Goal: Task Accomplishment & Management: Use online tool/utility

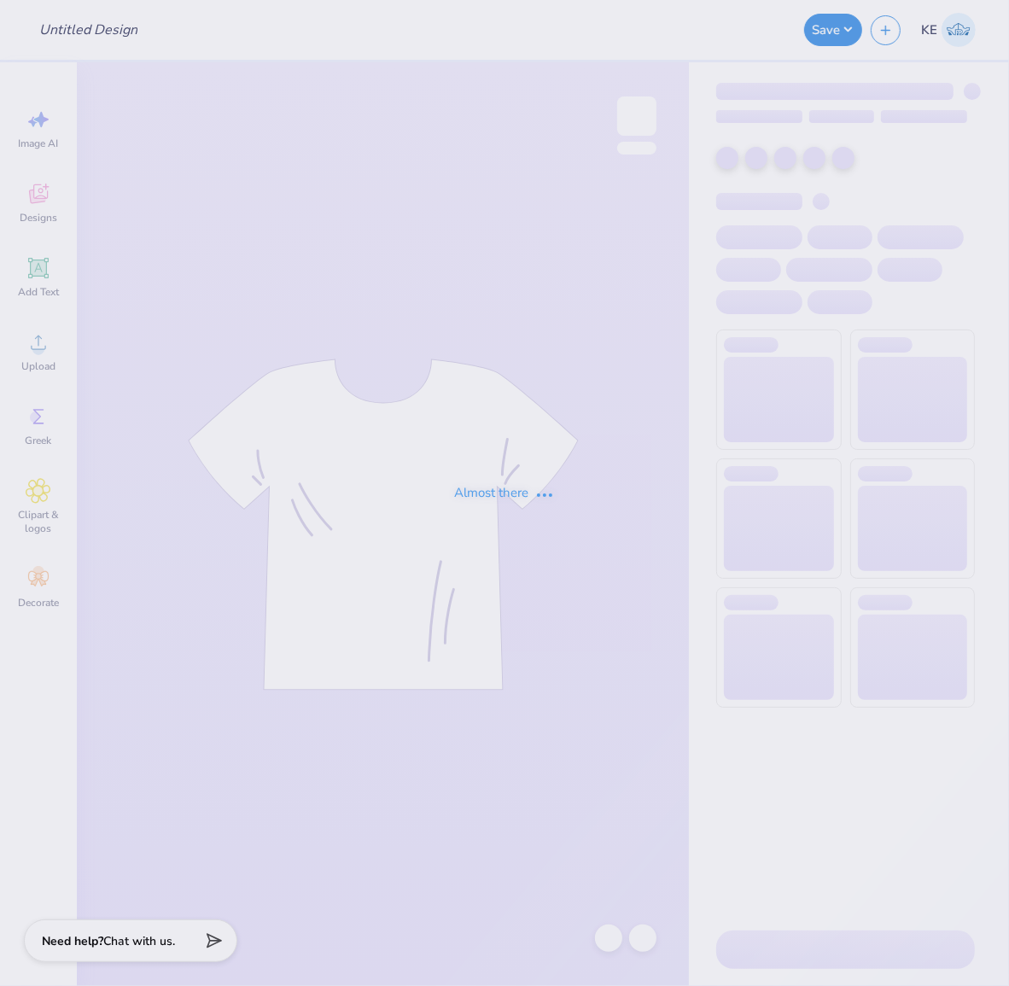
type input "isa merch 1"
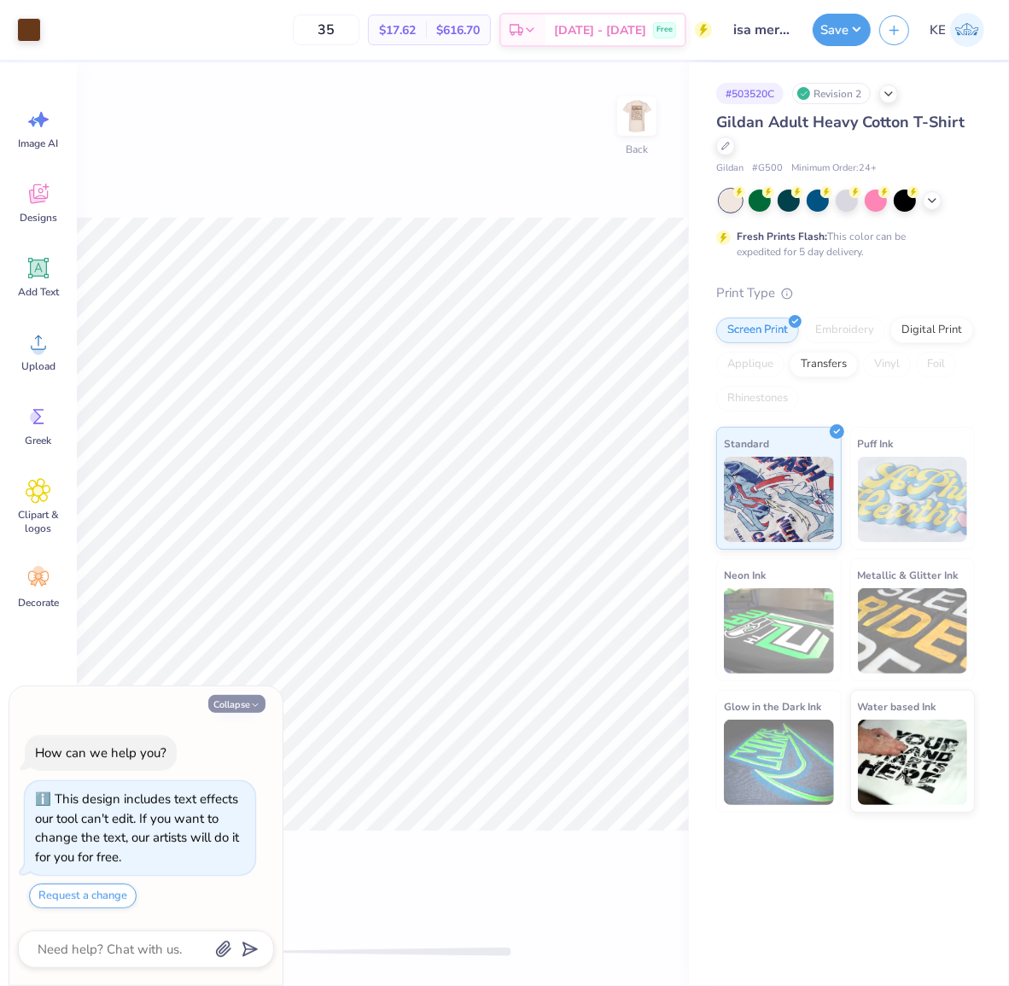
click at [232, 710] on button "Collapse" at bounding box center [236, 704] width 57 height 18
type textarea "x"
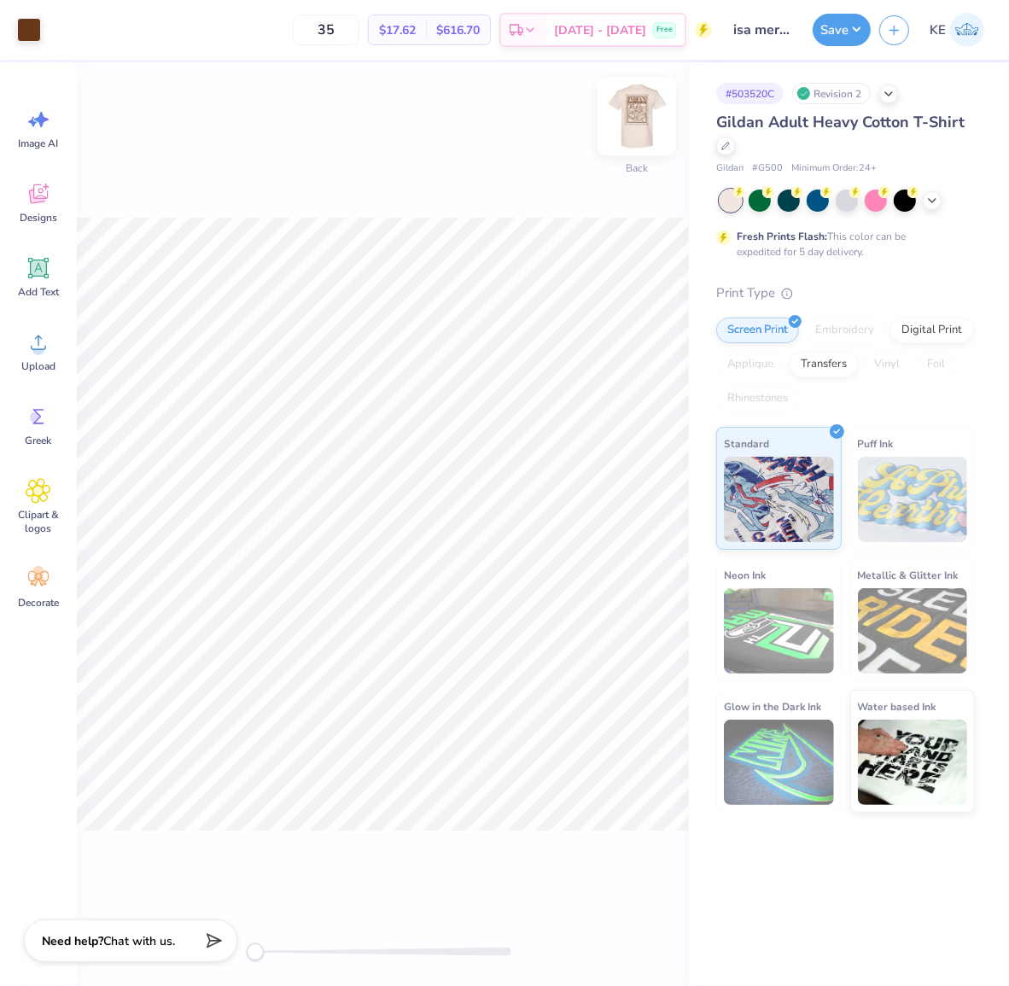
click at [635, 117] on img at bounding box center [637, 116] width 68 height 68
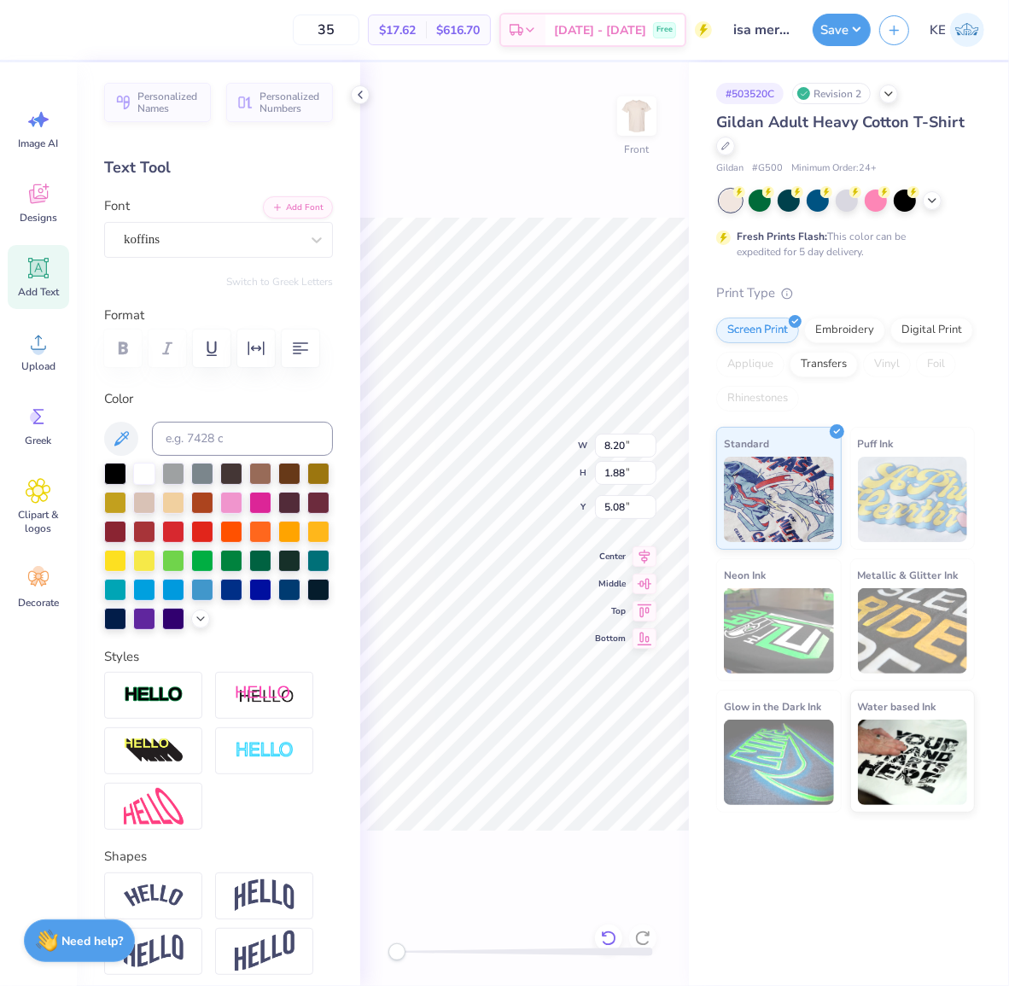
click at [603, 934] on icon at bounding box center [604, 933] width 3 height 3
click at [362, 96] on icon at bounding box center [360, 95] width 14 height 14
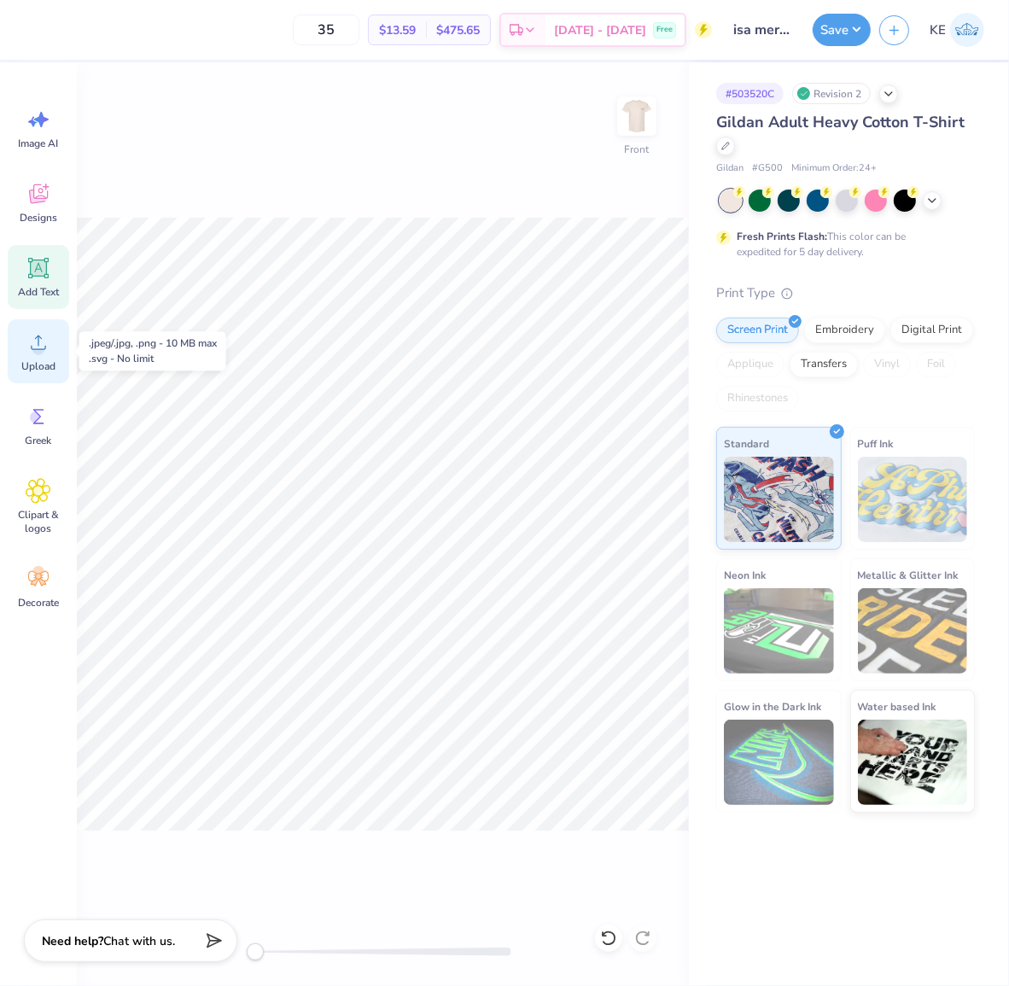
click at [35, 352] on circle at bounding box center [38, 349] width 12 height 12
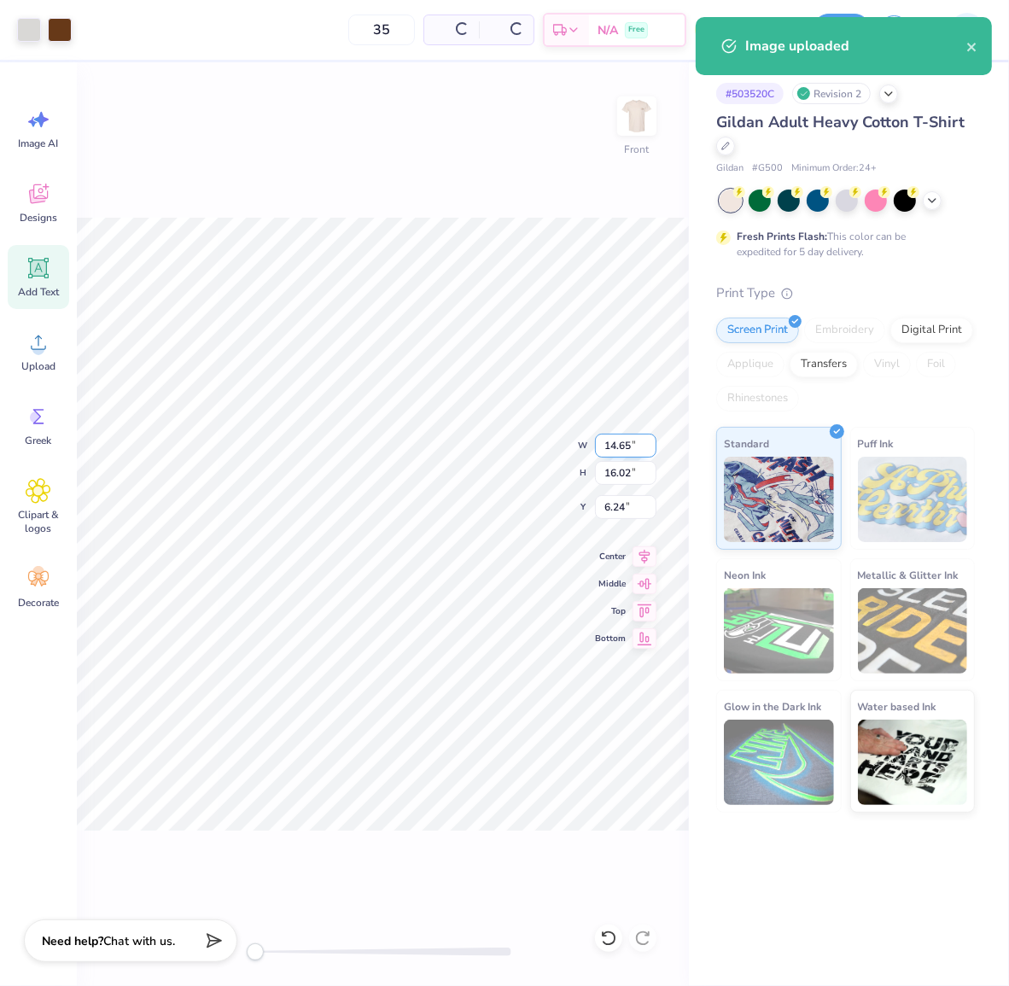
click at [618, 437] on input "14.65" at bounding box center [625, 446] width 61 height 24
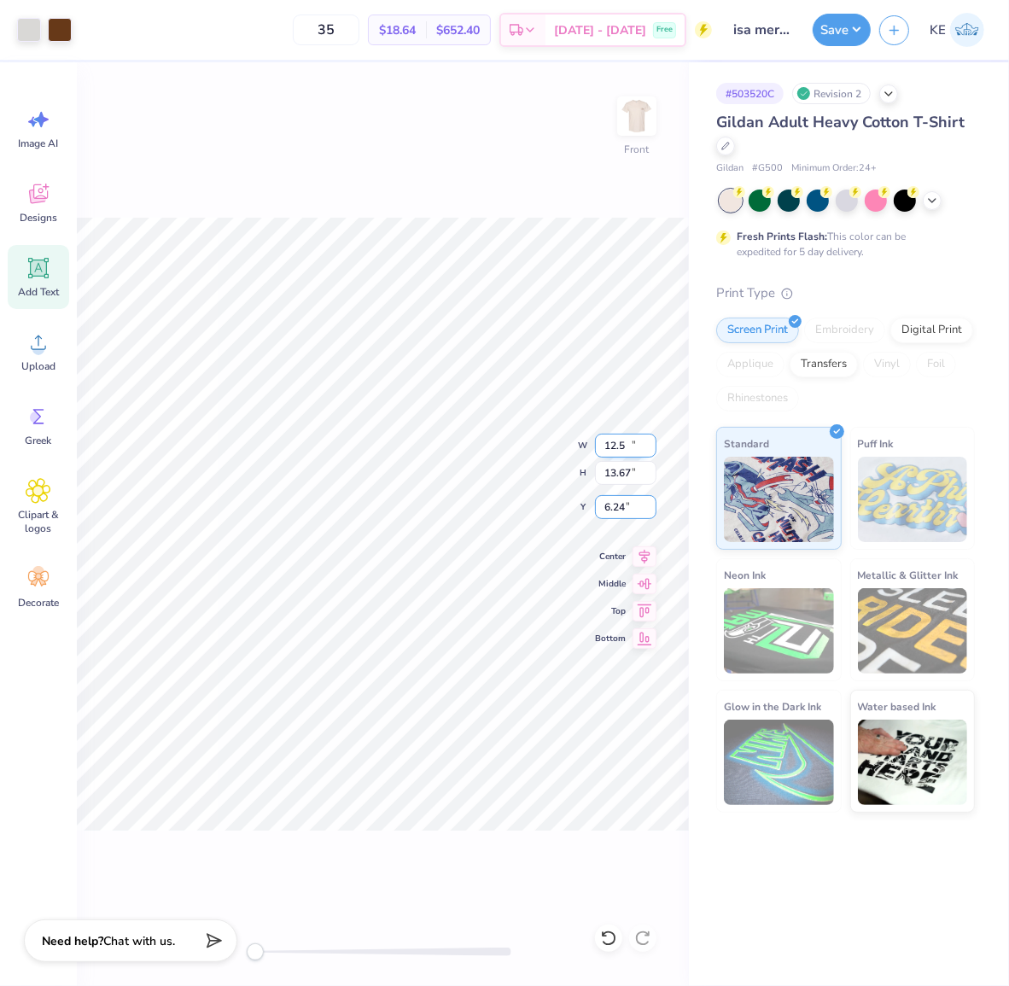
type input "12.50"
type input "13.67"
type input "3"
click at [22, 24] on div at bounding box center [29, 28] width 24 height 24
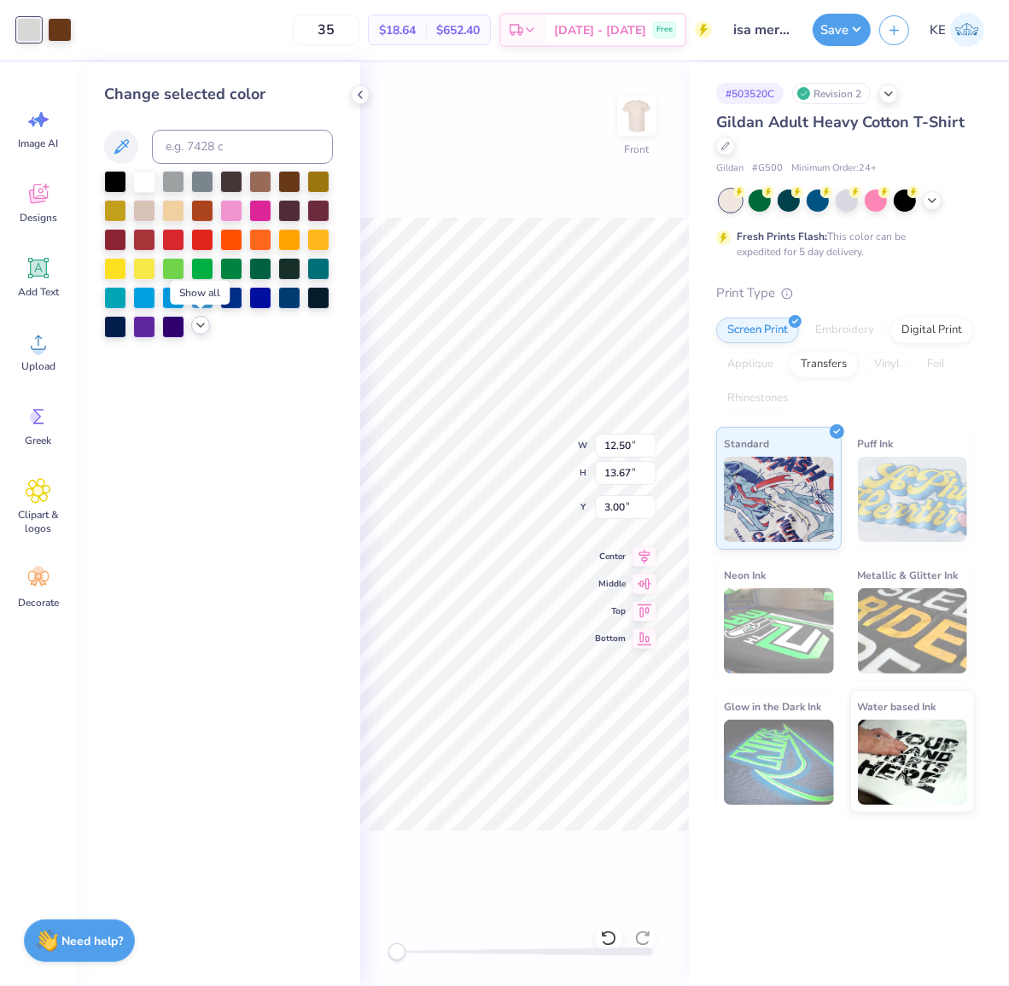
click at [201, 323] on icon at bounding box center [201, 325] width 14 height 14
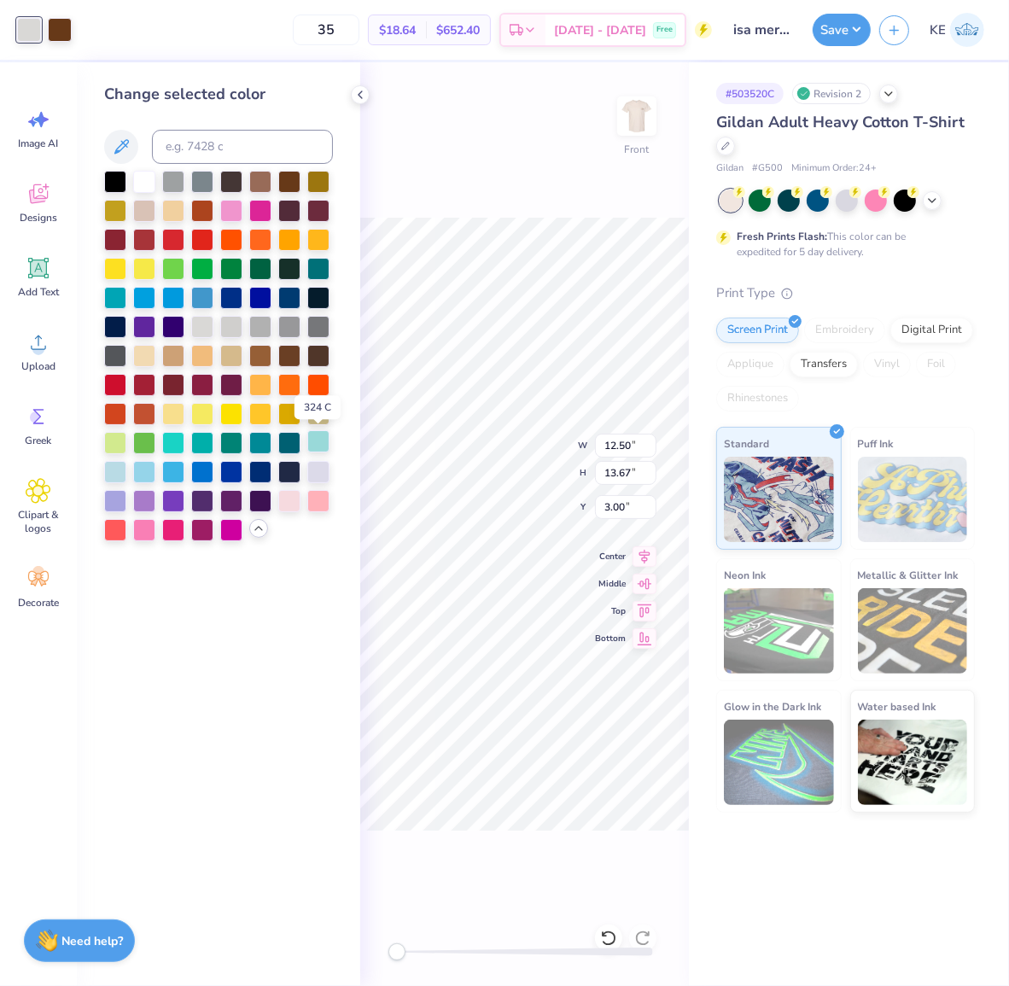
click at [314, 434] on div at bounding box center [318, 441] width 22 height 22
click at [608, 932] on icon at bounding box center [608, 937] width 15 height 15
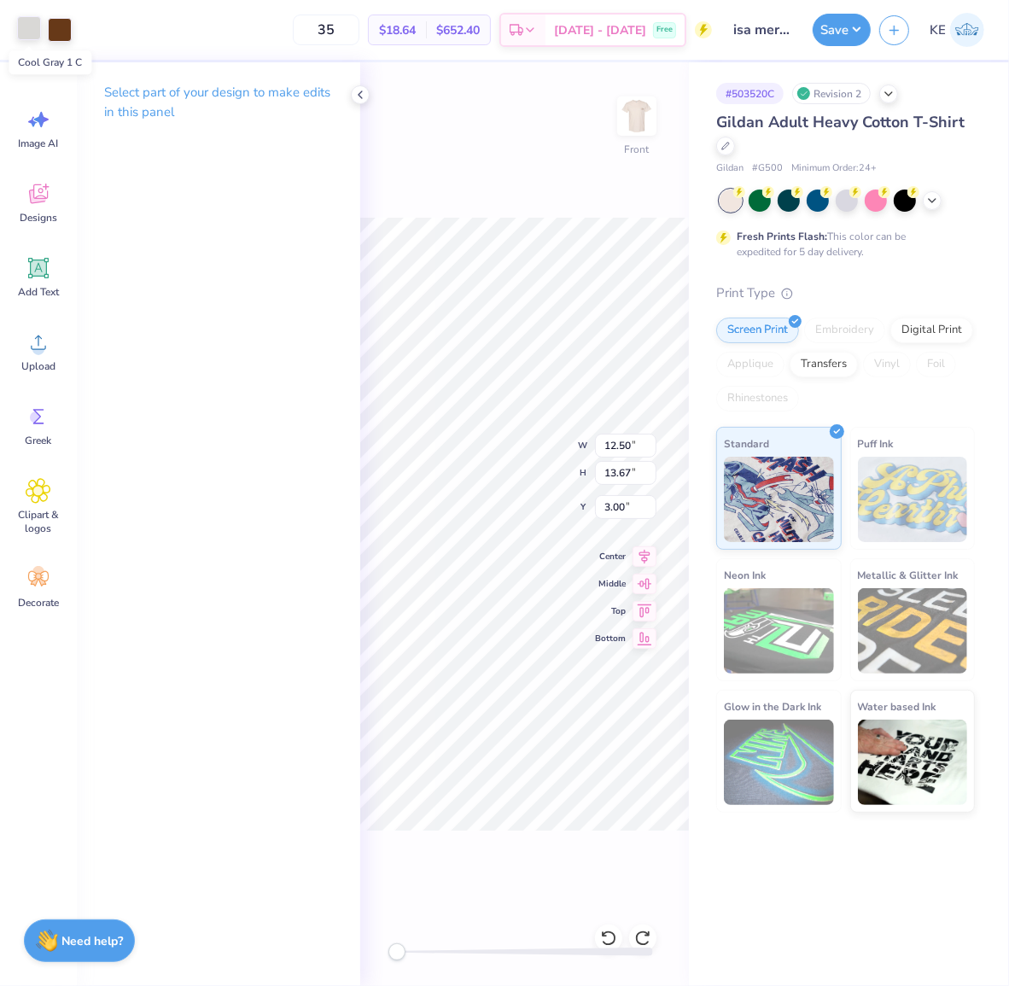
click at [29, 24] on div at bounding box center [29, 28] width 24 height 24
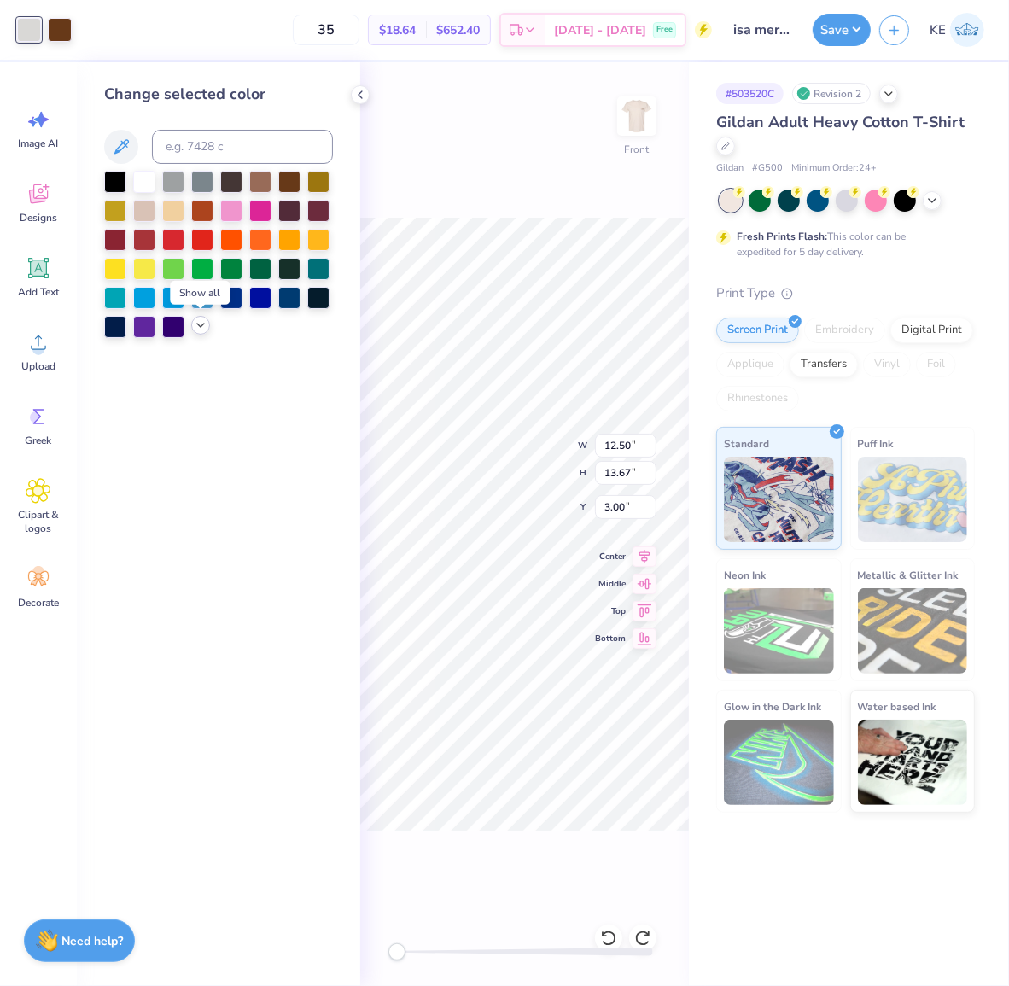
click at [197, 326] on icon at bounding box center [201, 325] width 14 height 14
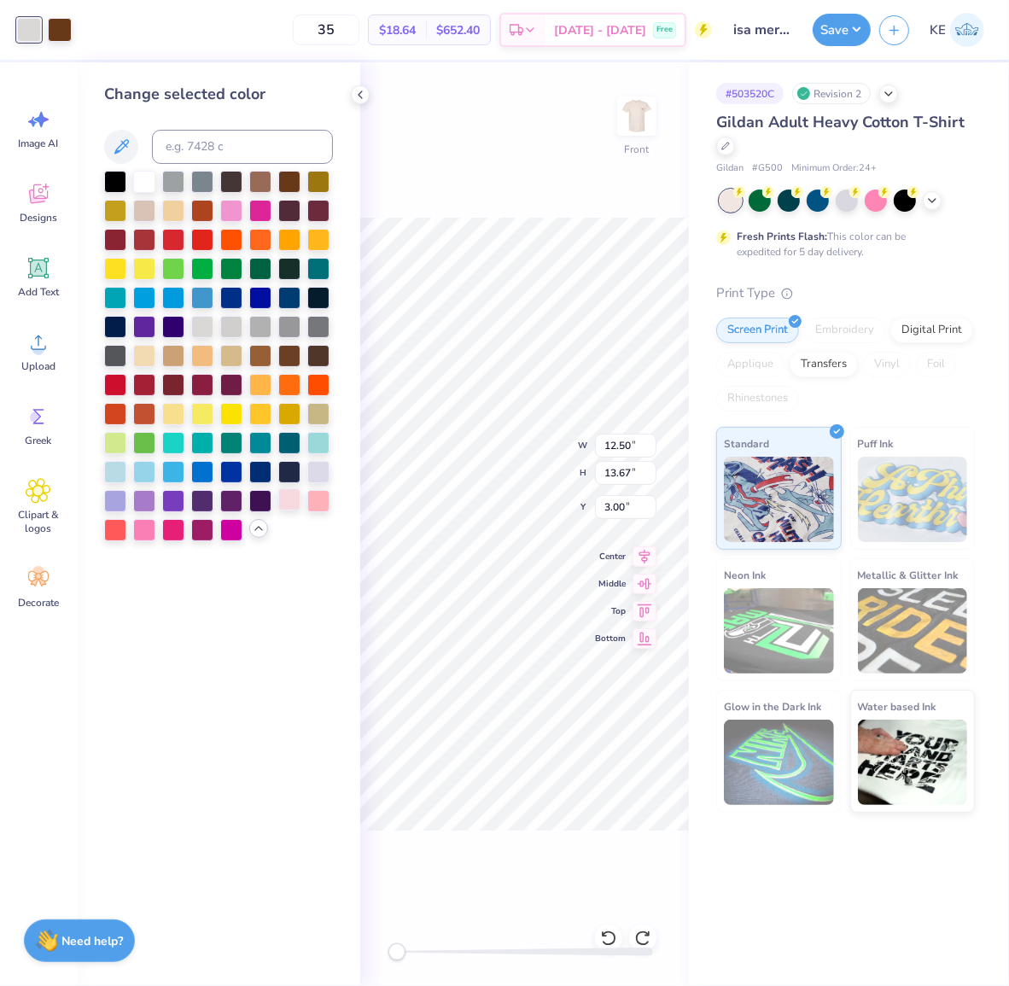
click at [294, 505] on div at bounding box center [289, 499] width 22 height 22
click at [606, 934] on icon at bounding box center [608, 938] width 17 height 17
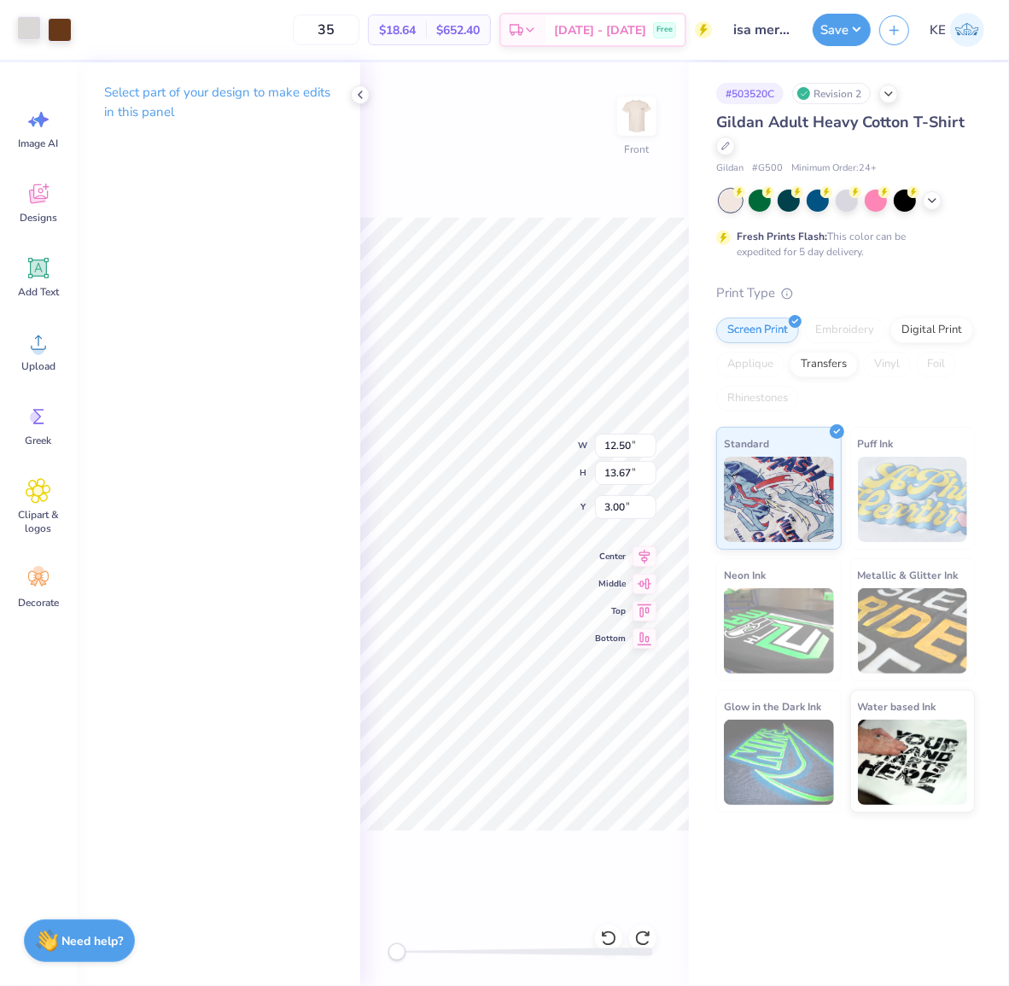
click at [32, 32] on div at bounding box center [29, 28] width 24 height 24
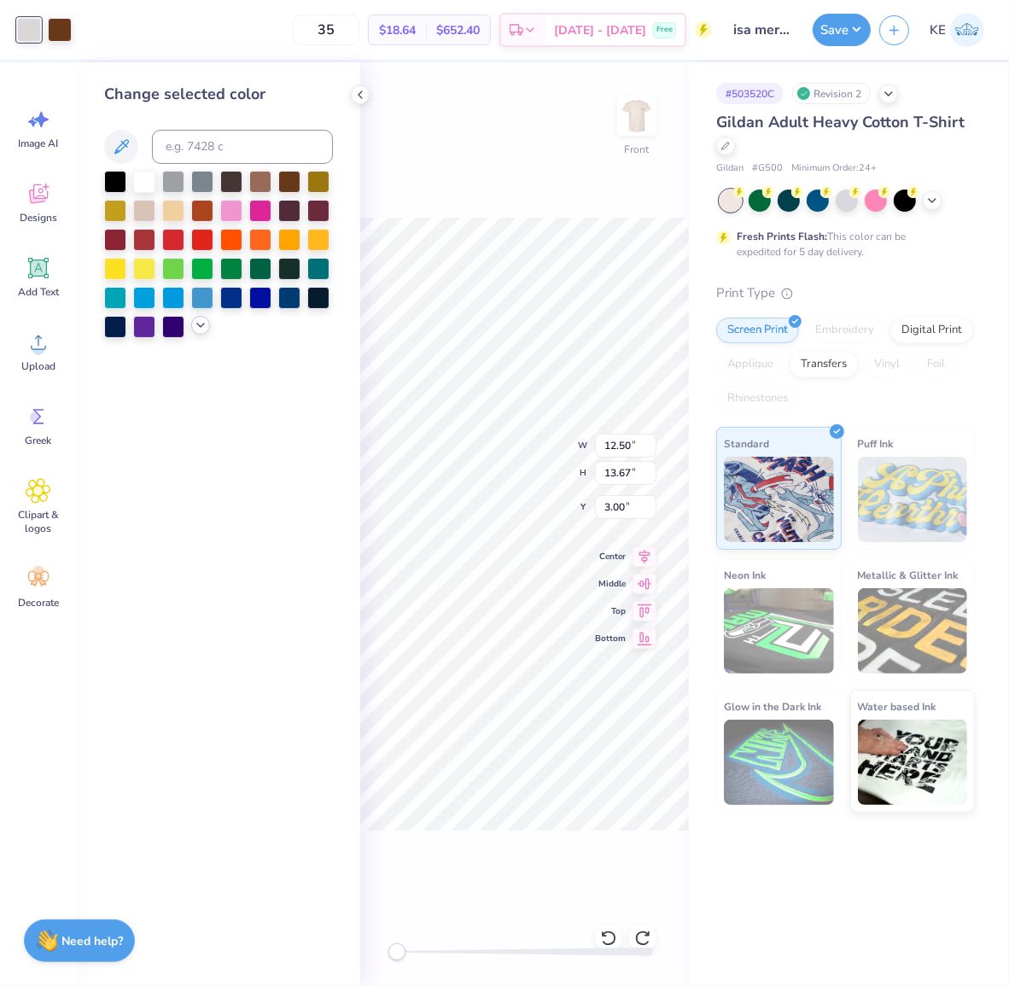
click at [198, 326] on icon at bounding box center [201, 325] width 14 height 14
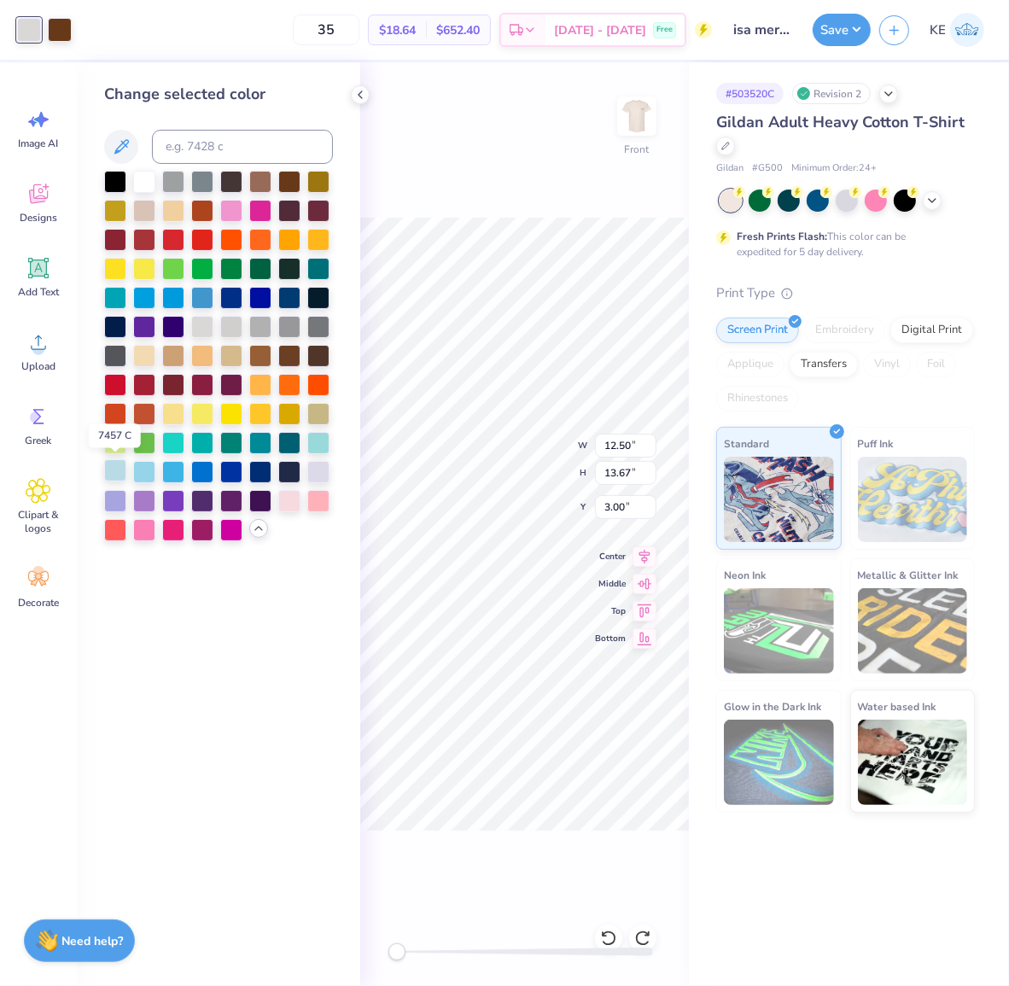
click at [112, 475] on div at bounding box center [115, 470] width 22 height 22
click at [609, 936] on icon at bounding box center [608, 938] width 17 height 17
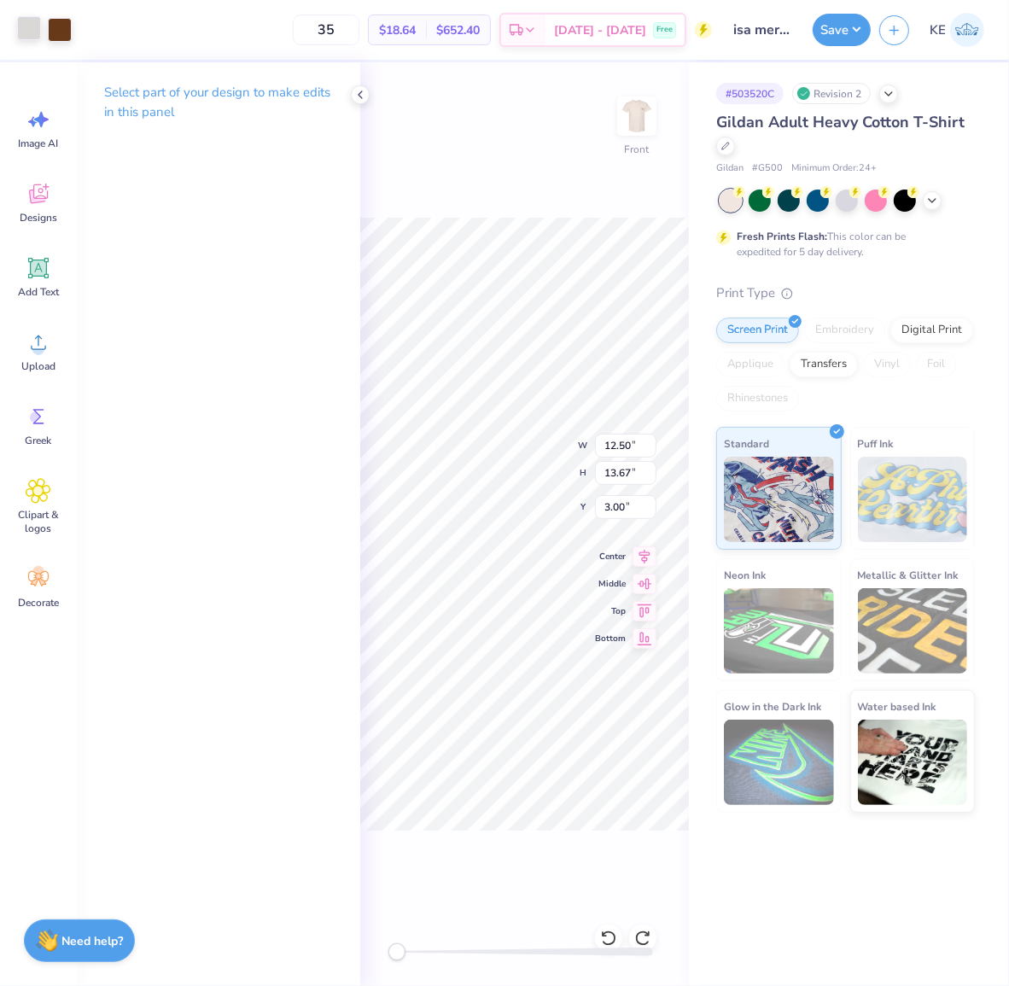
click at [34, 32] on div at bounding box center [29, 28] width 24 height 24
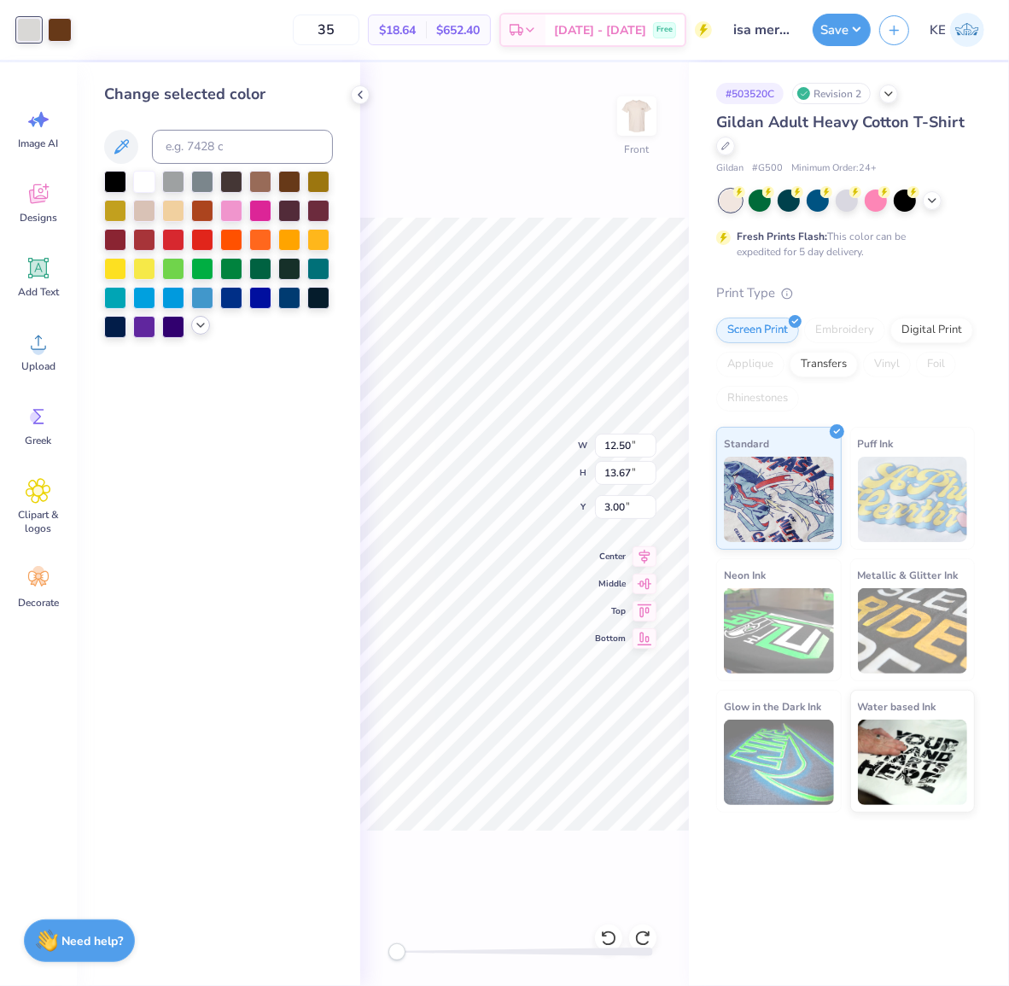
click at [200, 322] on icon at bounding box center [201, 325] width 14 height 14
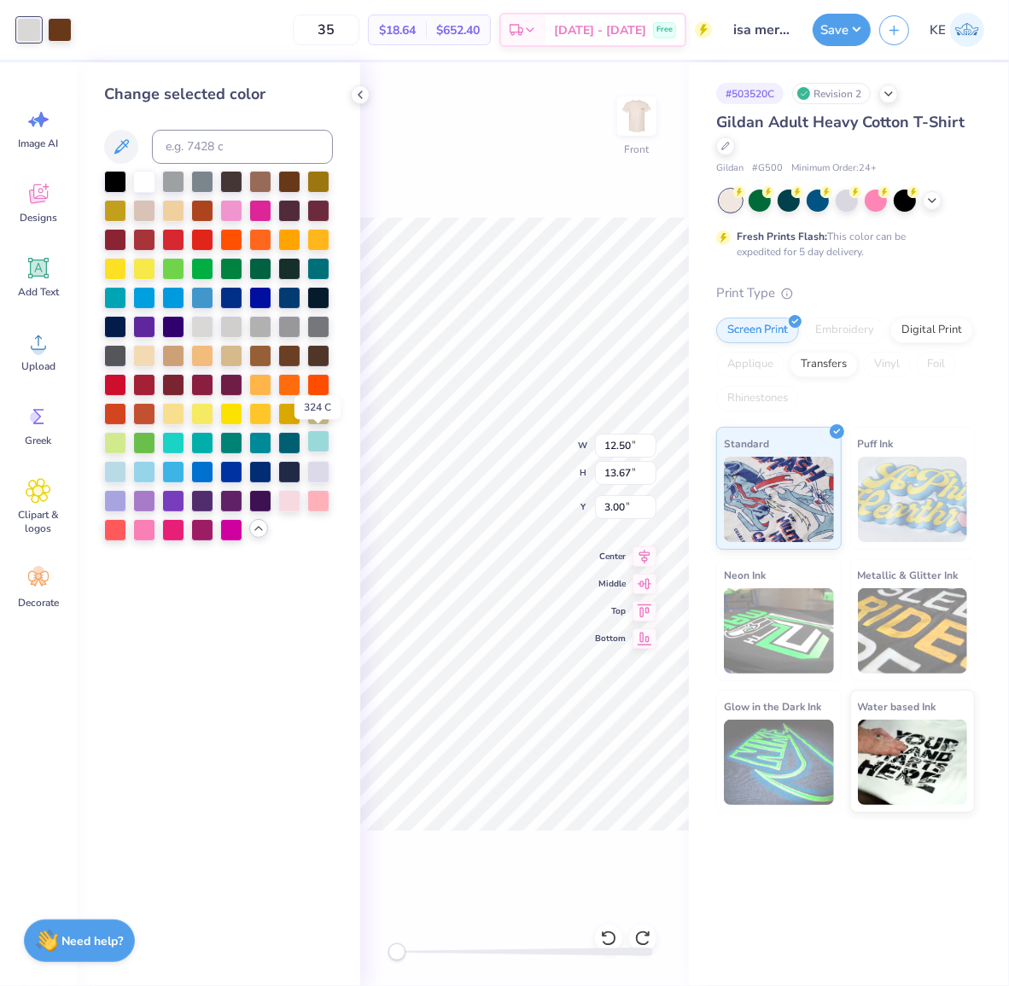
click at [320, 437] on div at bounding box center [318, 441] width 22 height 22
click at [609, 941] on icon at bounding box center [608, 938] width 17 height 17
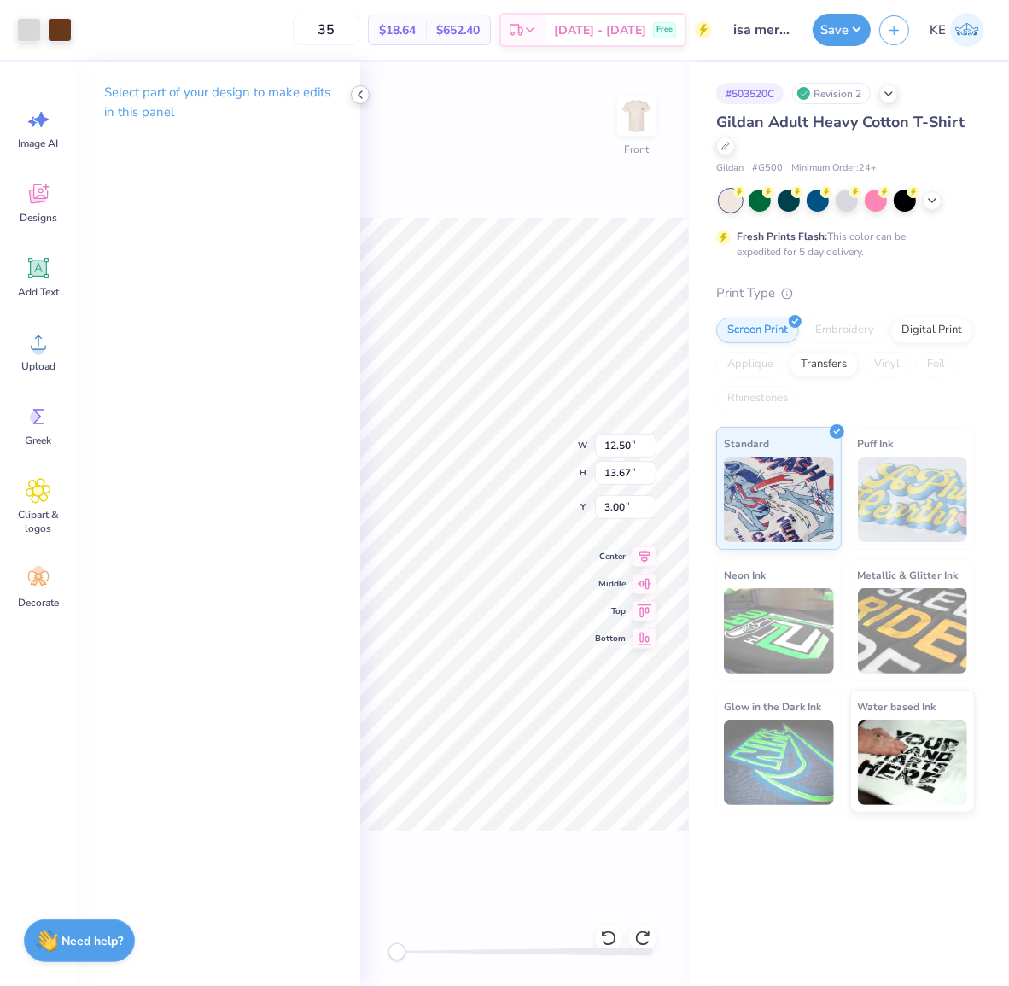
click at [360, 97] on icon at bounding box center [360, 95] width 14 height 14
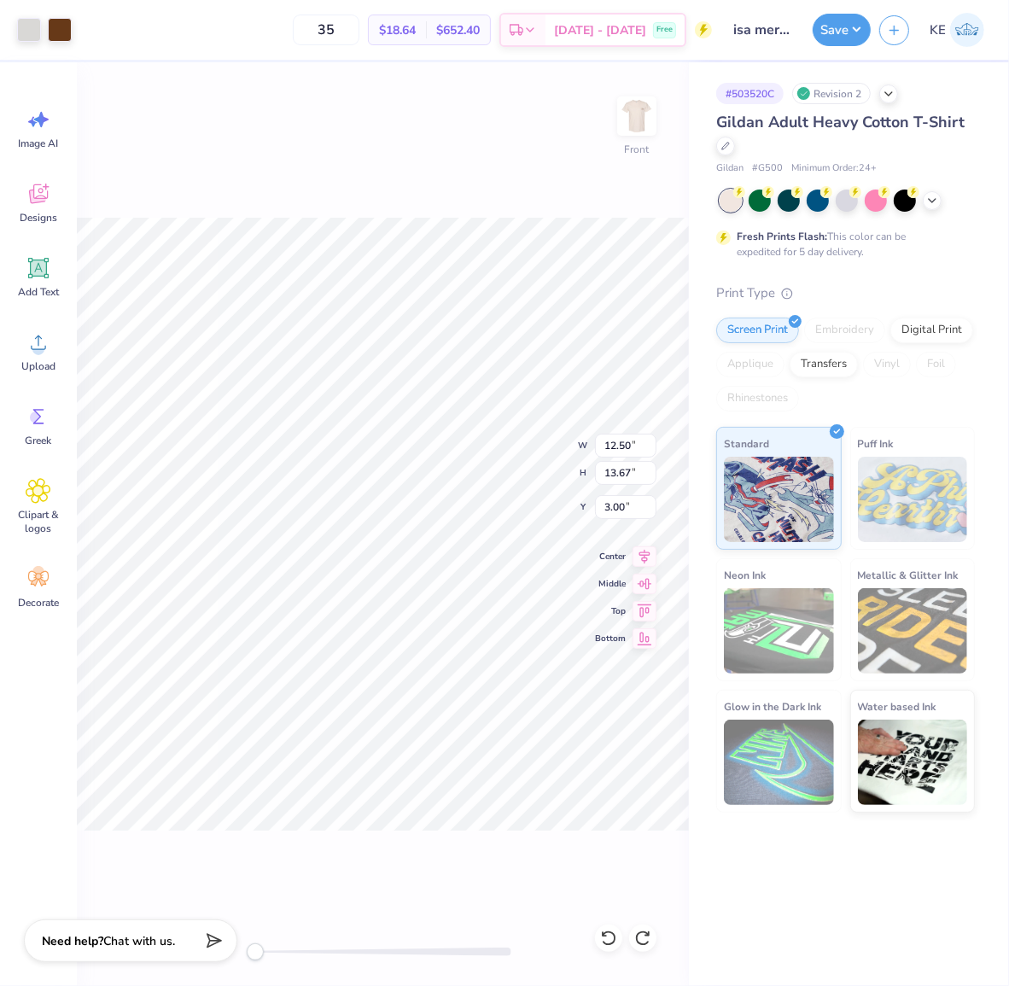
click at [445, 81] on div "Front W 12.50 12.50 " H 13.67 13.67 " Y 3.00 3.00 " Center Middle Top Bottom" at bounding box center [383, 524] width 612 height 924
click at [493, 629] on div "Front" at bounding box center [383, 524] width 612 height 924
click at [475, 617] on div "Front" at bounding box center [383, 524] width 612 height 924
click at [638, 111] on img at bounding box center [637, 116] width 68 height 68
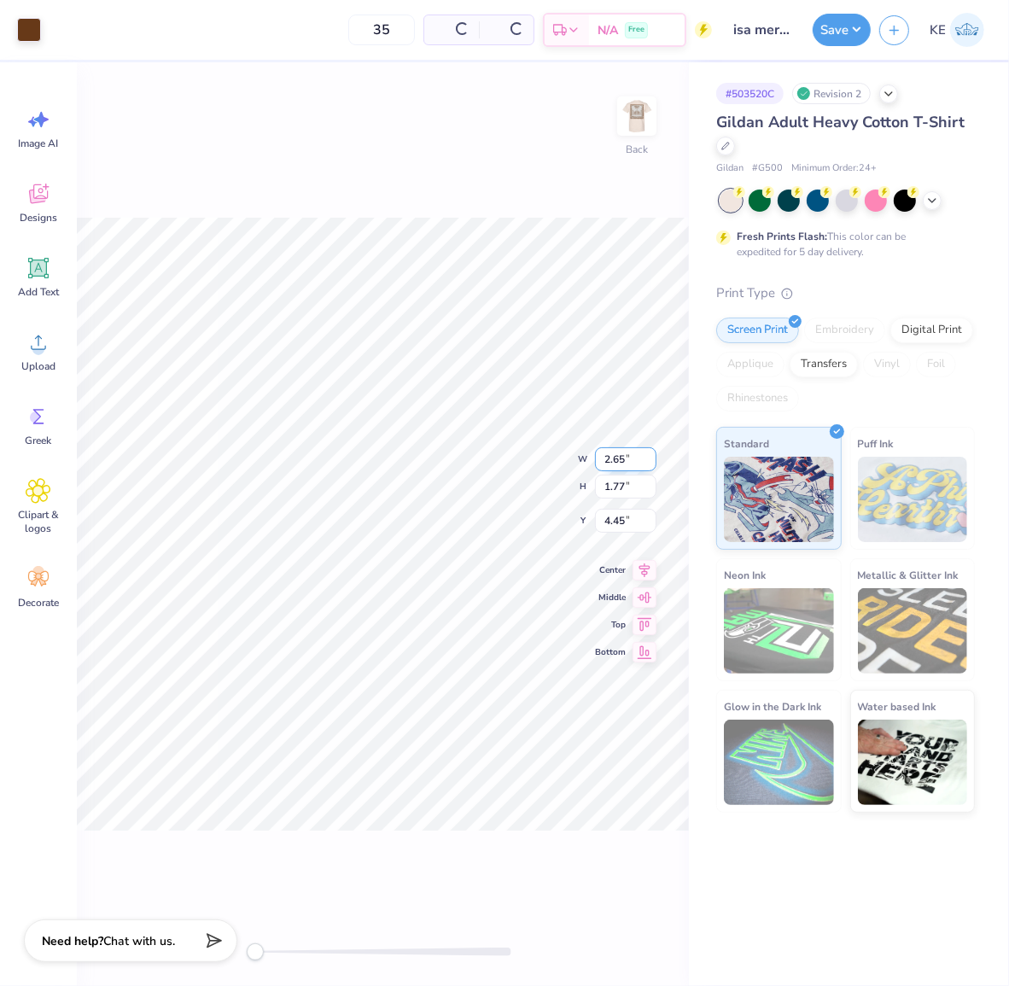
click at [608, 451] on input "2.65" at bounding box center [625, 459] width 61 height 24
type input "3.00"
type input "2.00"
click at [615, 505] on input "4.33" at bounding box center [625, 507] width 61 height 24
type input "3"
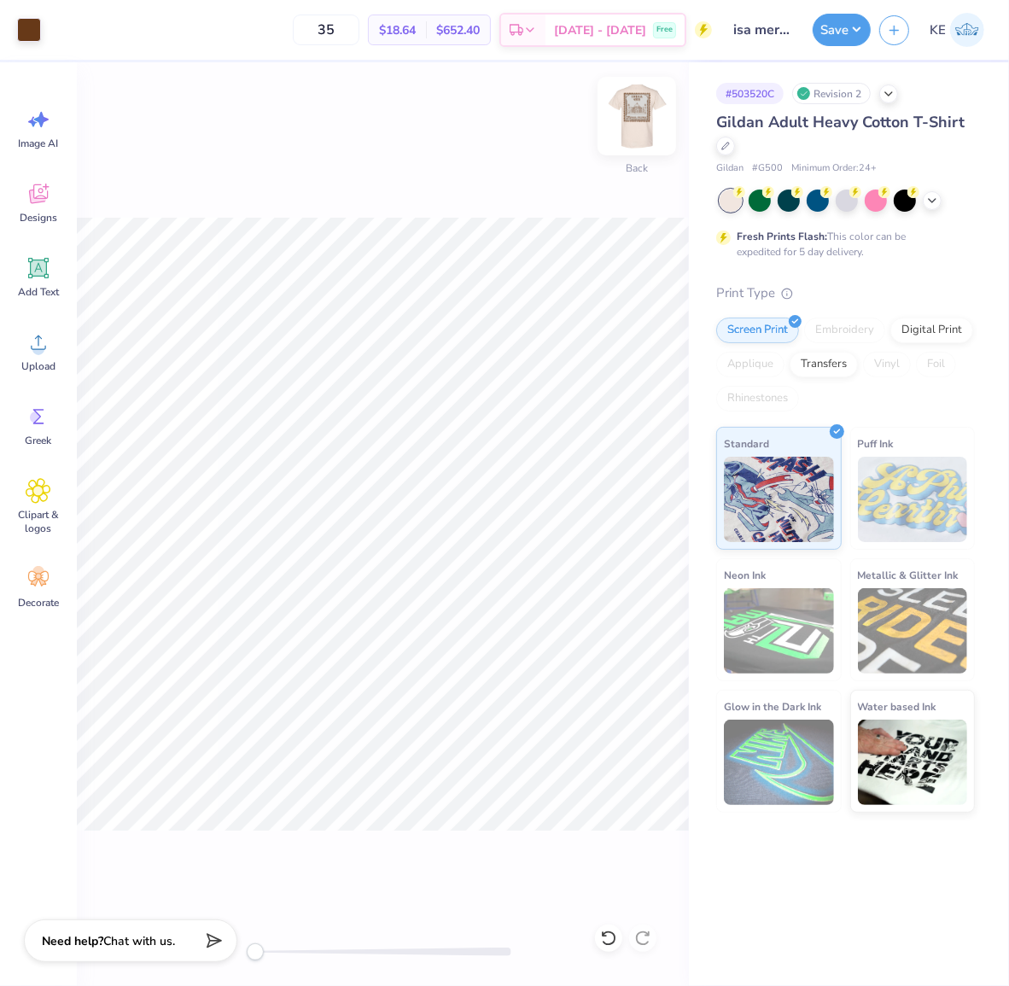
click at [653, 114] on img at bounding box center [637, 116] width 68 height 68
click at [852, 30] on button "Save" at bounding box center [842, 27] width 58 height 32
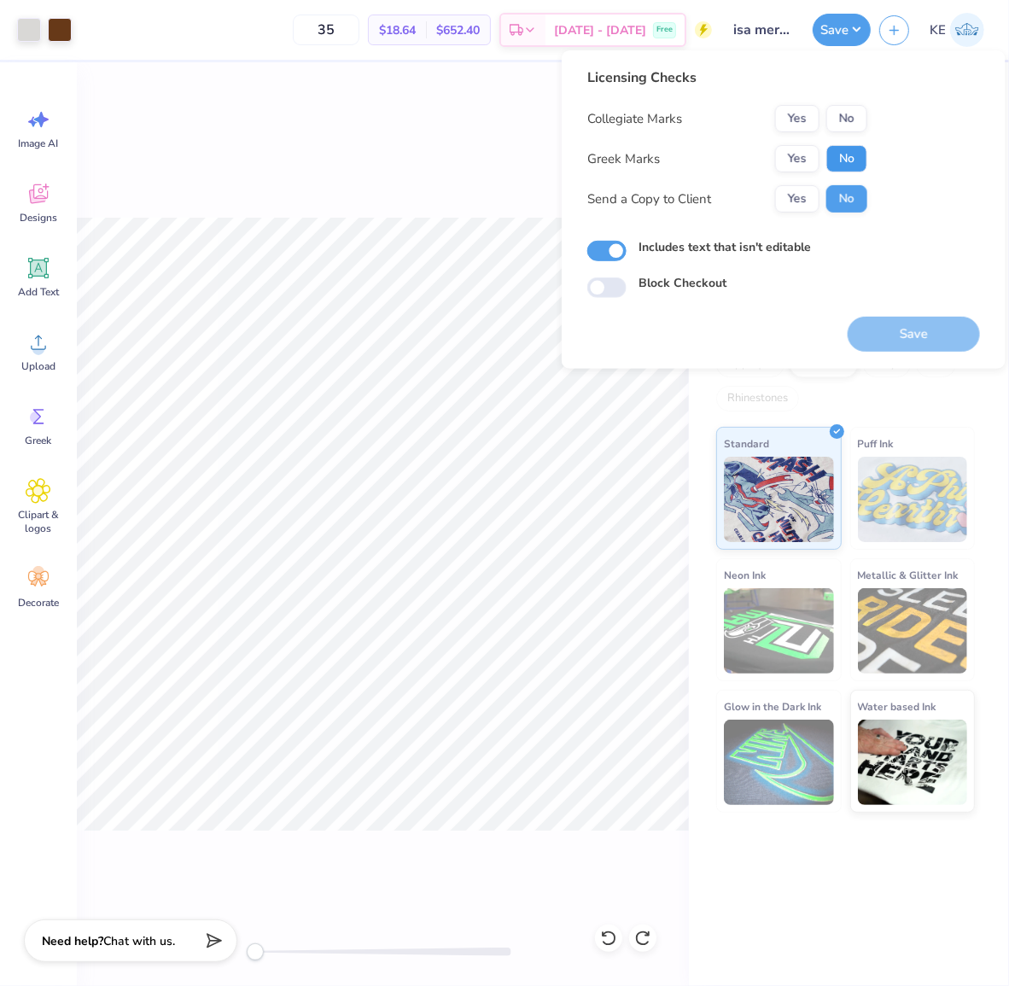
click at [848, 156] on button "No" at bounding box center [846, 158] width 41 height 27
click at [845, 113] on button "No" at bounding box center [846, 118] width 41 height 27
click at [885, 334] on button "Save" at bounding box center [914, 334] width 132 height 35
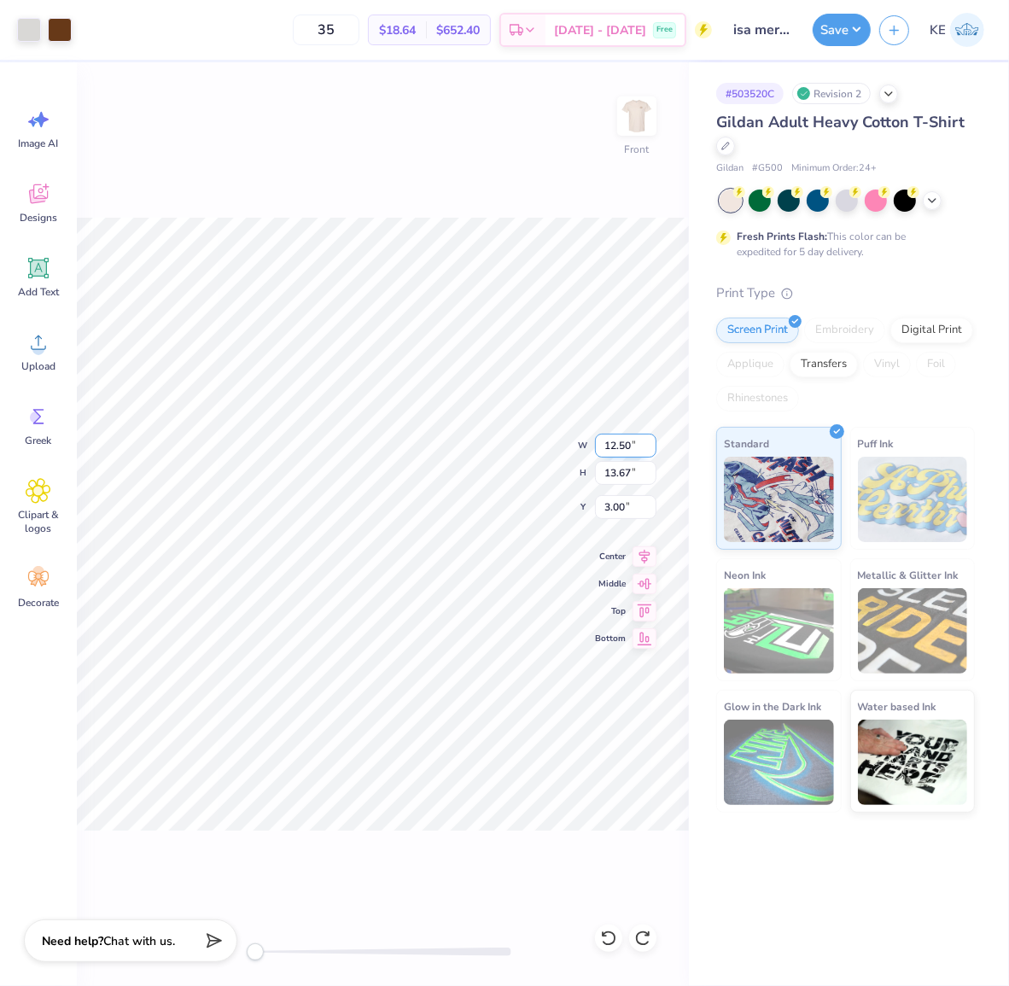
click at [632, 452] on input "12.50" at bounding box center [625, 446] width 61 height 24
type input "12.00"
type input "13.12"
type input "3"
click at [865, 20] on button "Save" at bounding box center [842, 27] width 58 height 32
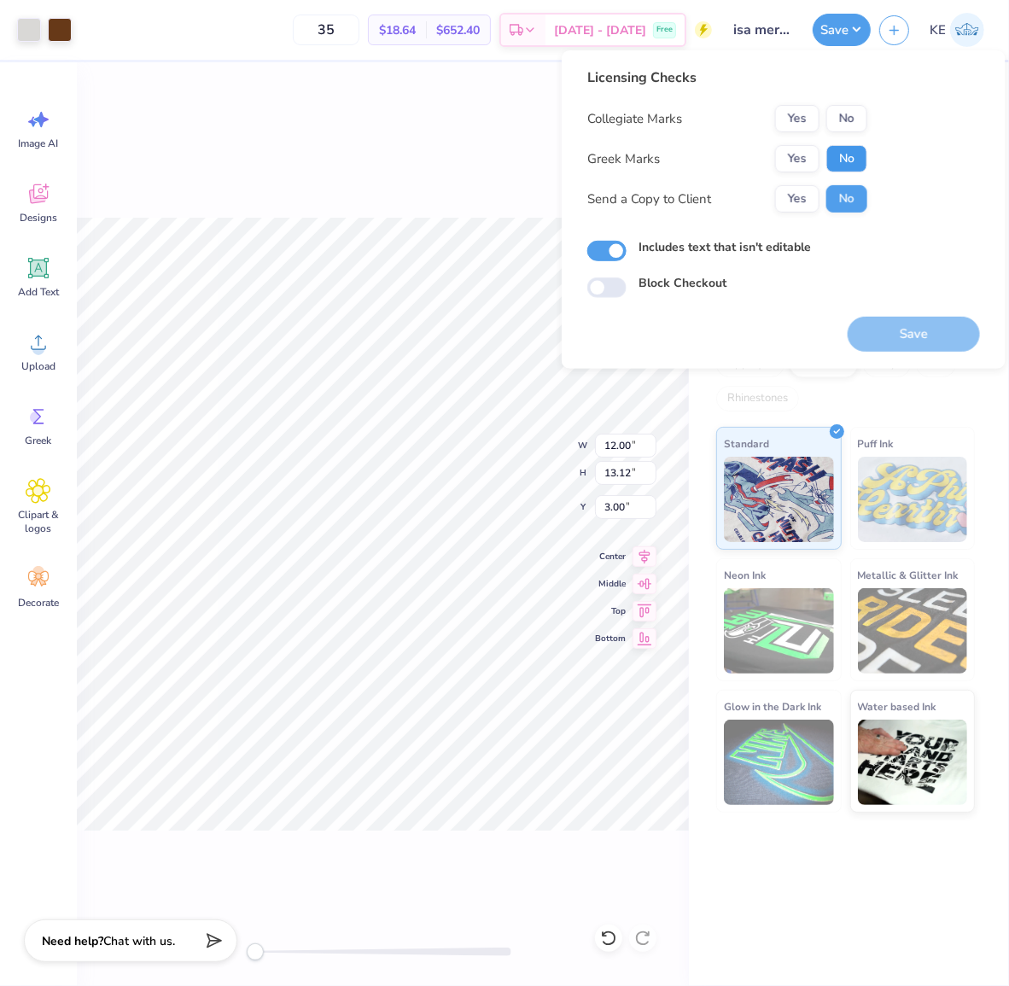
click at [846, 150] on button "No" at bounding box center [846, 158] width 41 height 27
click at [854, 118] on button "No" at bounding box center [846, 118] width 41 height 27
click at [922, 334] on button "Save" at bounding box center [914, 334] width 132 height 35
